Goal: Transaction & Acquisition: Purchase product/service

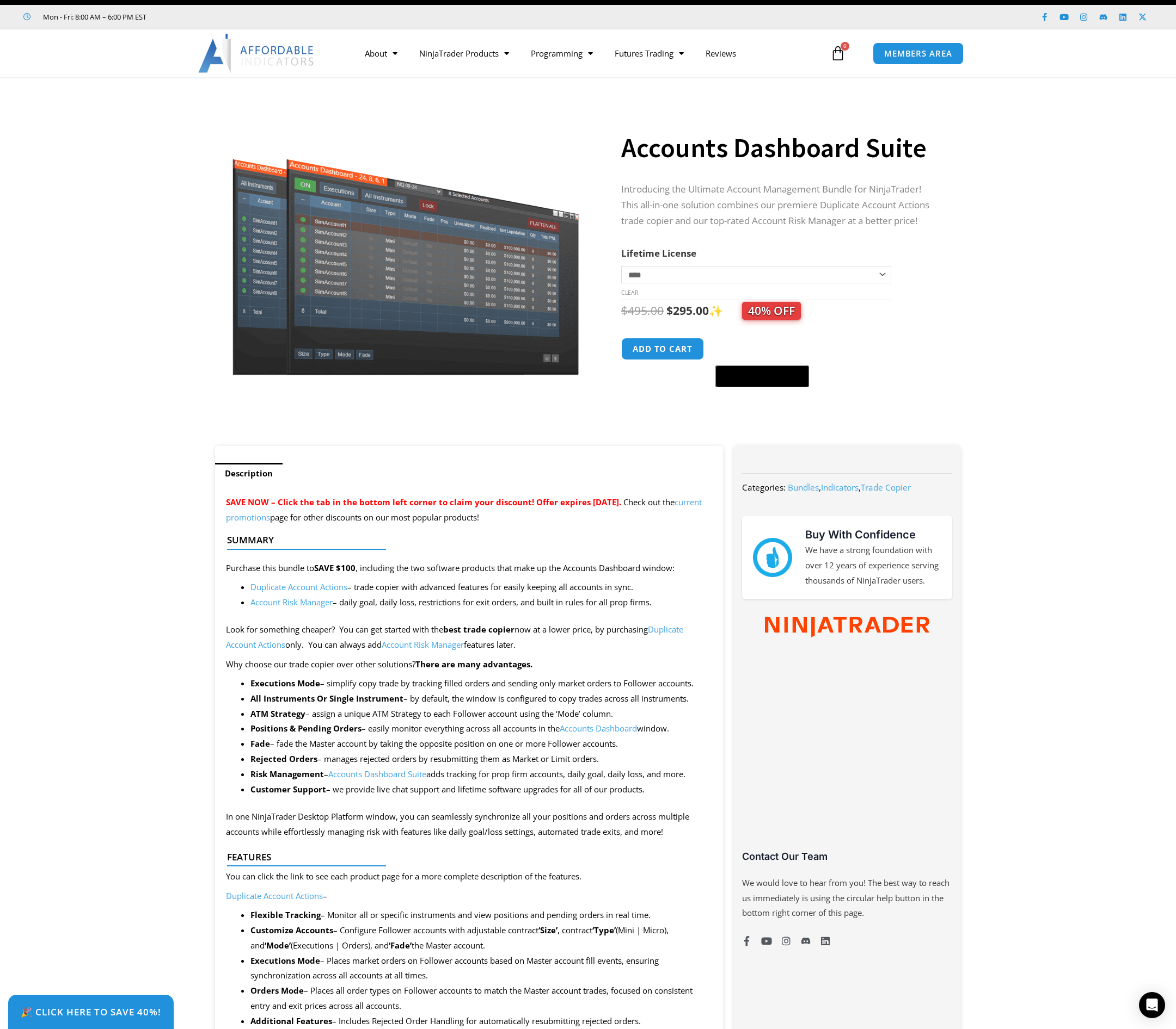
click at [123, 256] on section "**********" at bounding box center [588, 267] width 1176 height 358
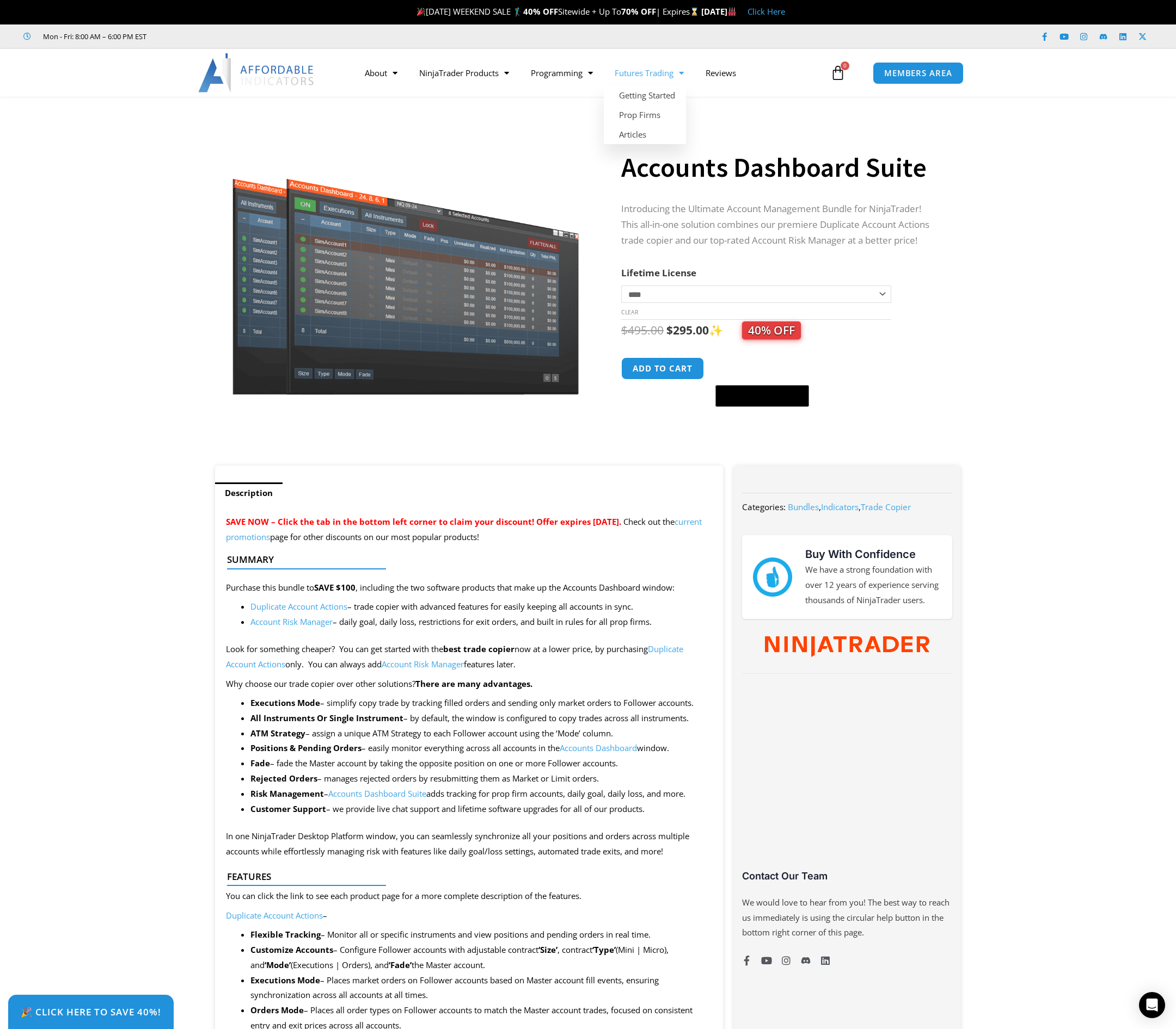
click at [660, 76] on link "Futures Trading" at bounding box center [649, 73] width 91 height 25
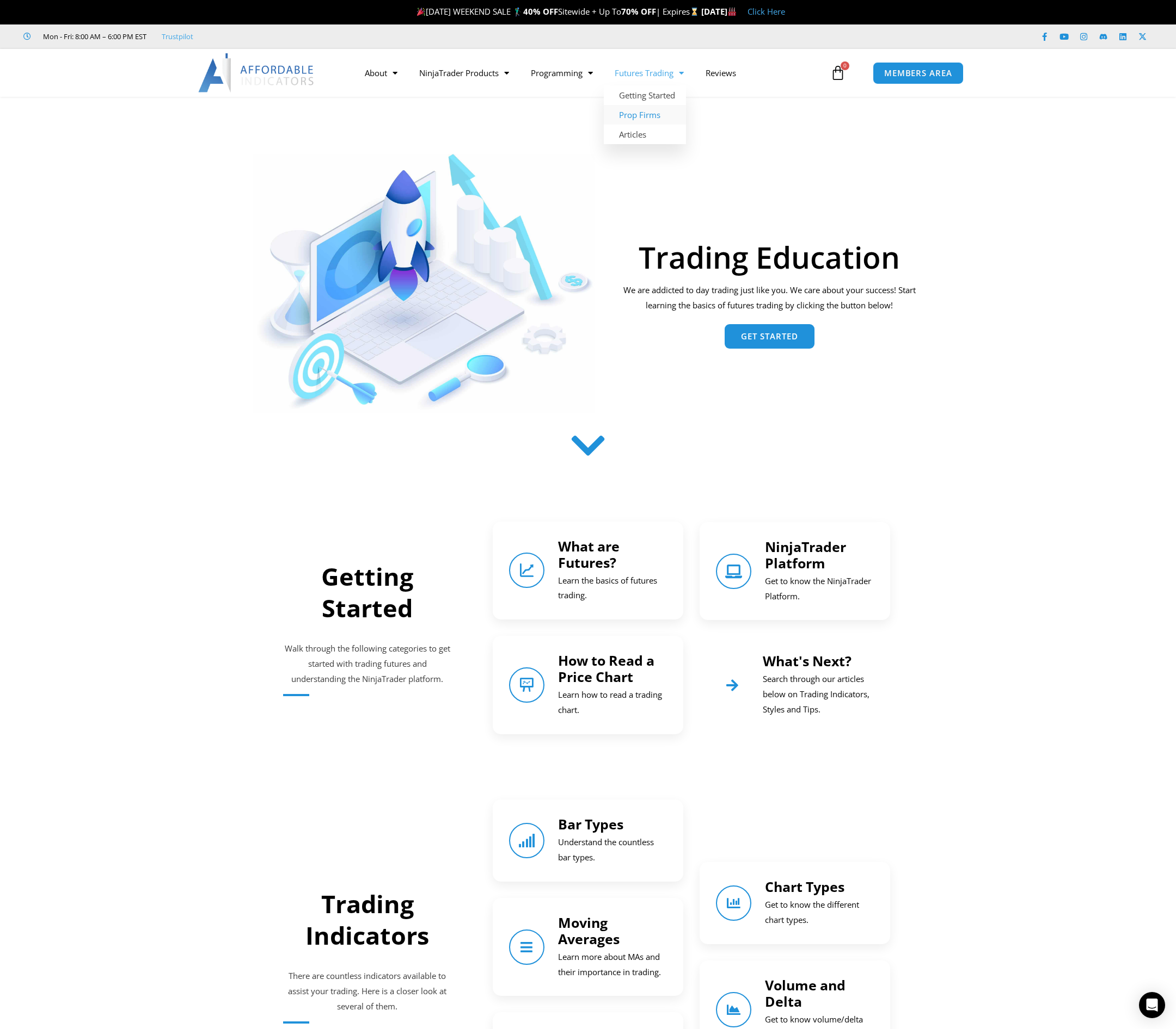
click at [658, 120] on link "Prop Firms" at bounding box center [644, 114] width 82 height 19
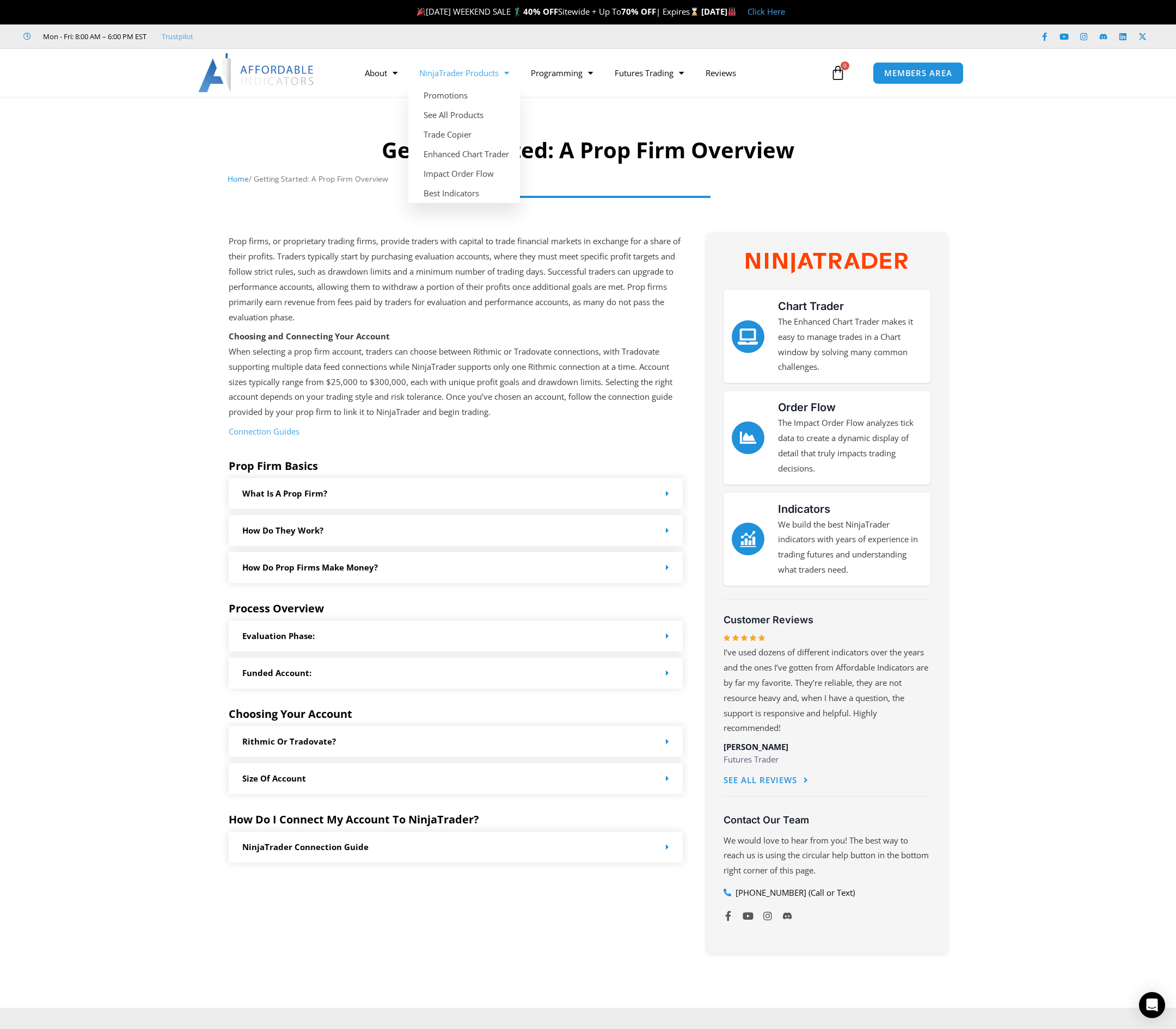
click at [467, 70] on link "NinjaTrader Products" at bounding box center [464, 73] width 112 height 25
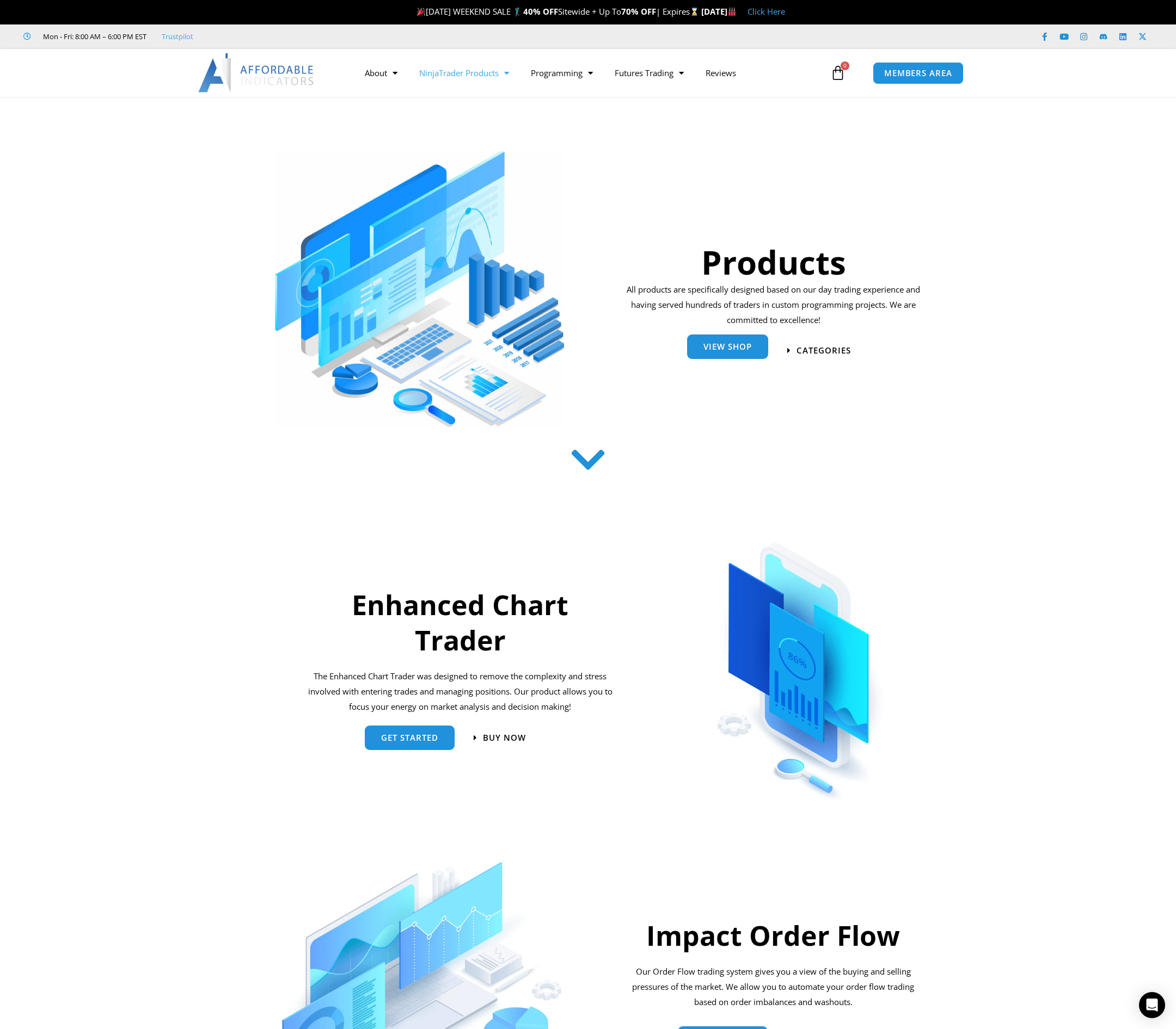
click at [739, 350] on span "View Shop" at bounding box center [728, 346] width 49 height 8
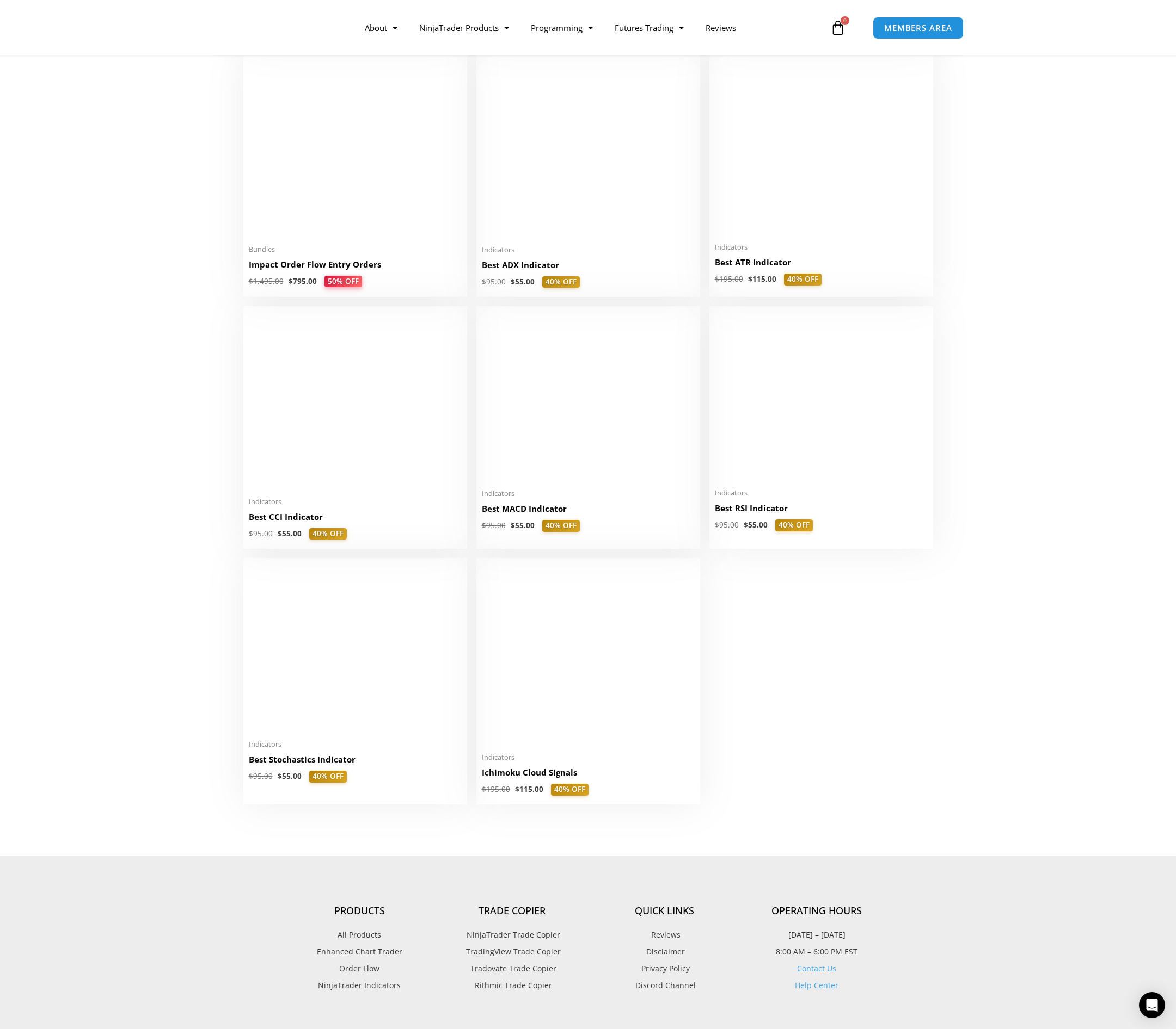
scroll to position [2036, 0]
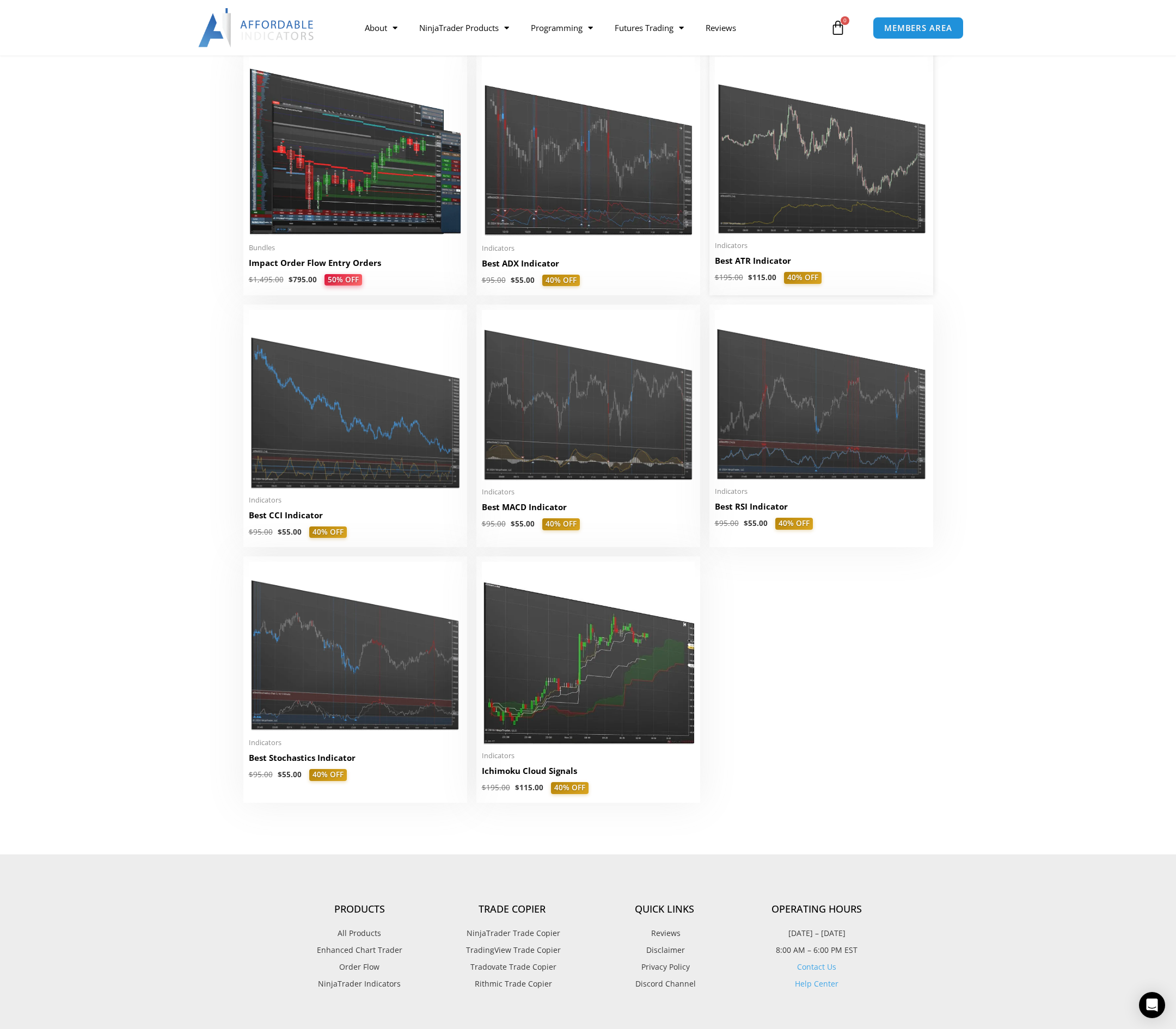
click at [789, 181] on img at bounding box center [821, 145] width 212 height 177
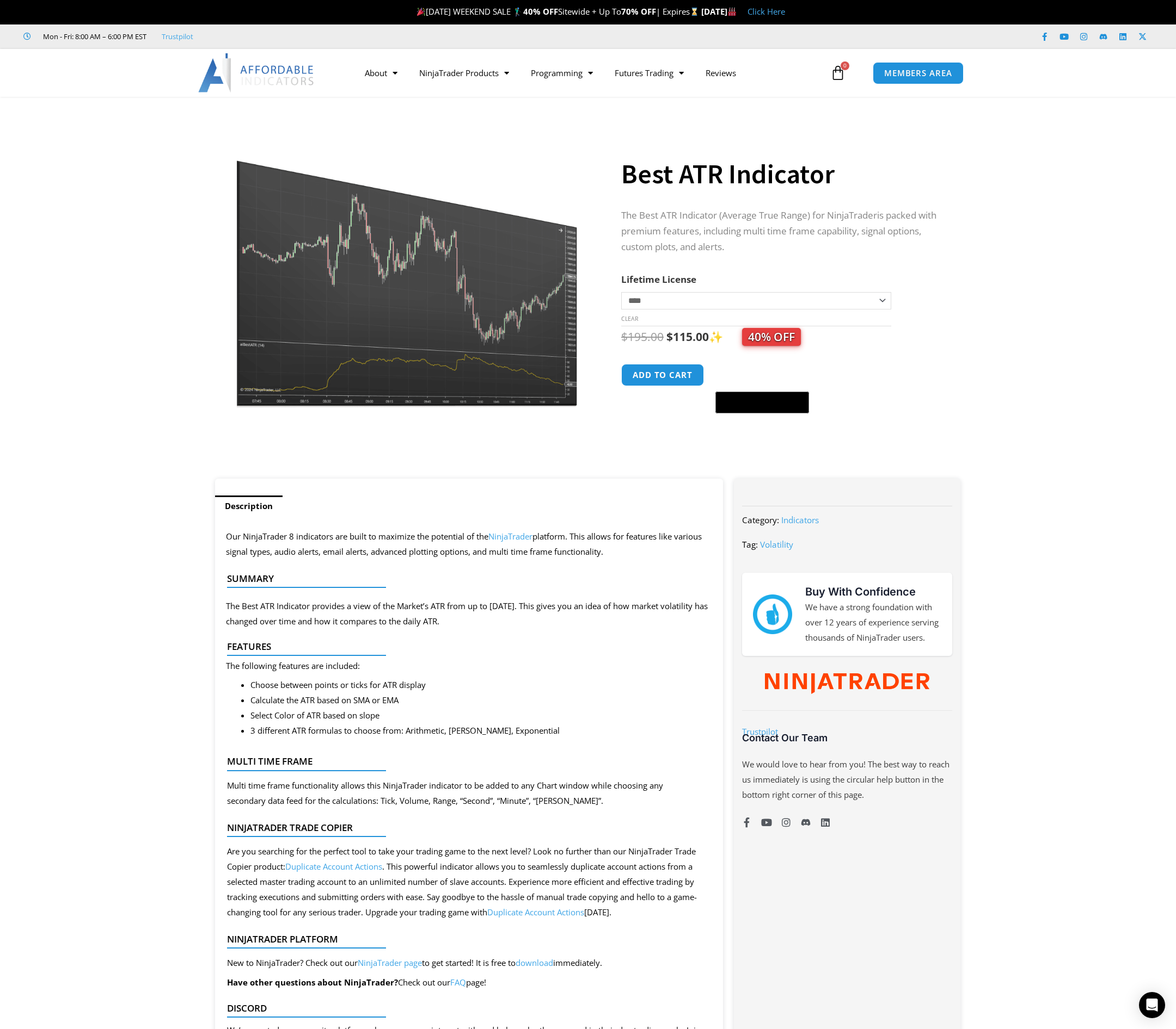
click at [349, 264] on img at bounding box center [406, 261] width 350 height 292
click at [273, 74] on img at bounding box center [256, 73] width 117 height 39
